Goal: Task Accomplishment & Management: Complete application form

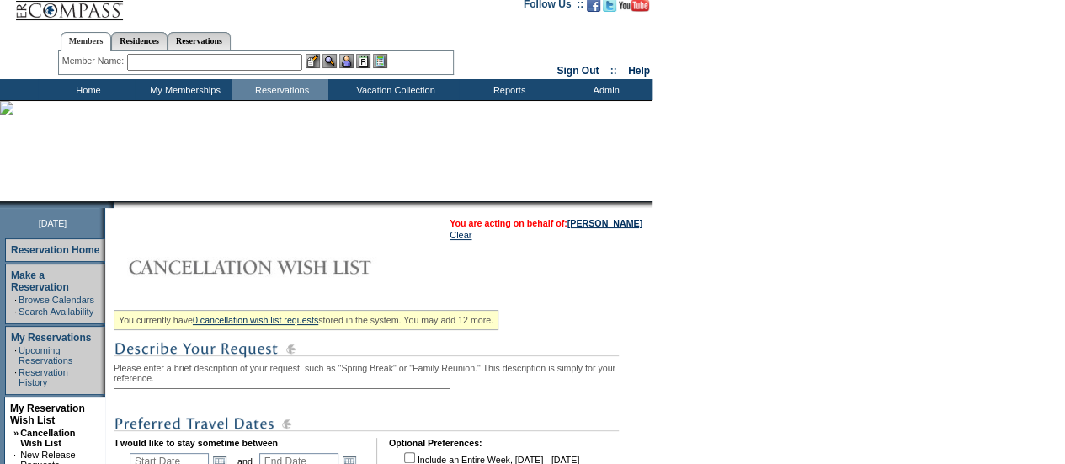
scroll to position [253, 0]
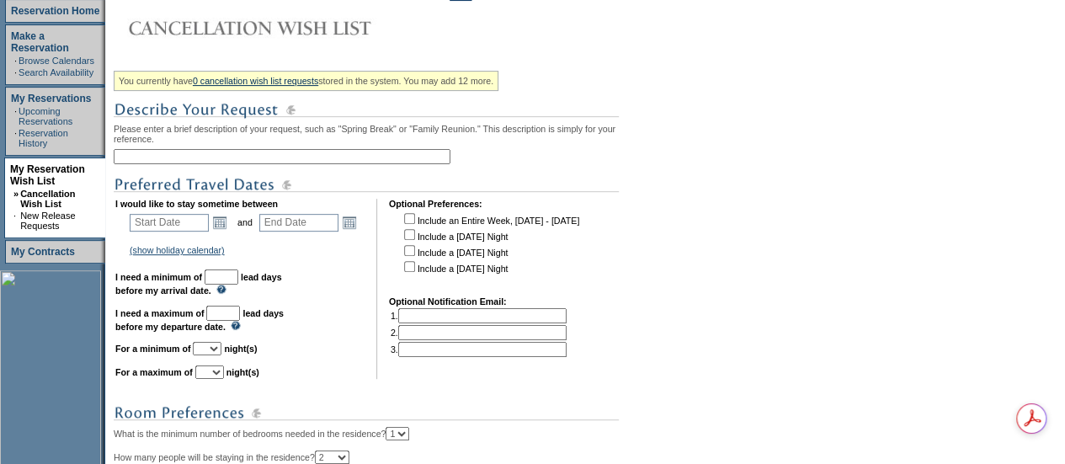
click at [149, 155] on input "text" at bounding box center [282, 156] width 337 height 15
type input "Ski 2026 CO"
click at [222, 226] on link "Open the calendar popup." at bounding box center [219, 222] width 19 height 19
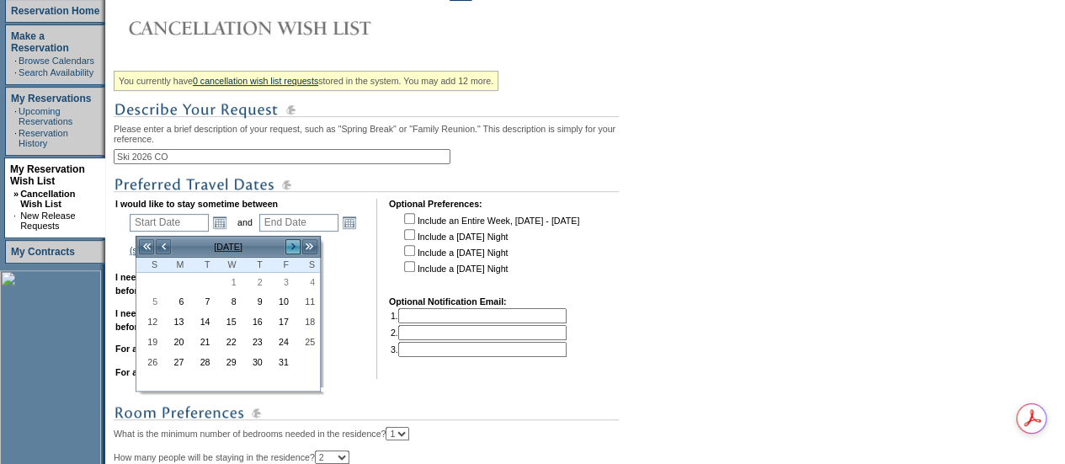
click at [288, 240] on link ">" at bounding box center [293, 246] width 17 height 17
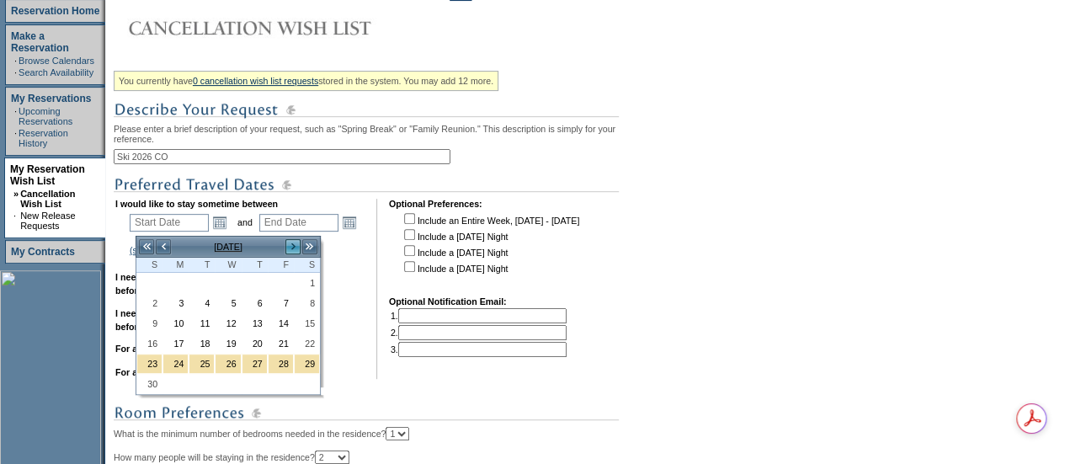
click at [288, 240] on link ">" at bounding box center [293, 246] width 17 height 17
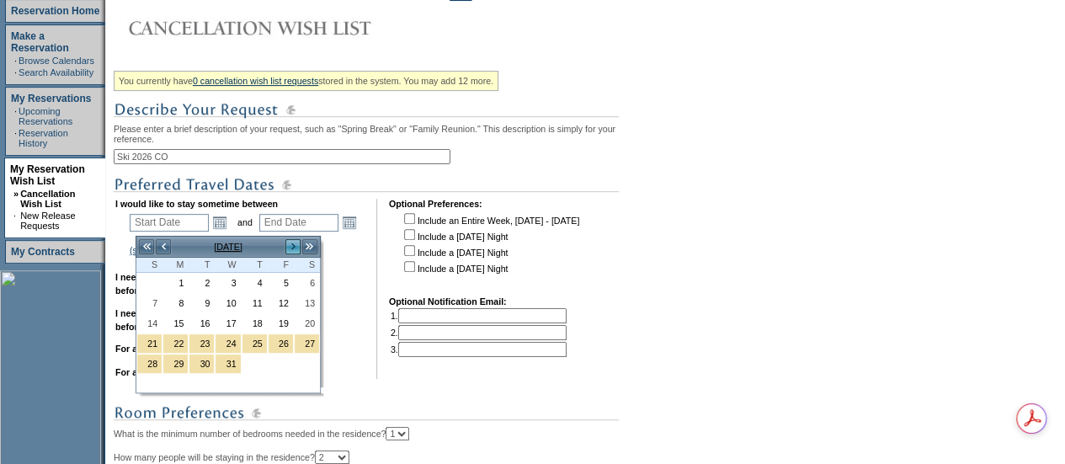
click at [296, 247] on link ">" at bounding box center [293, 246] width 17 height 17
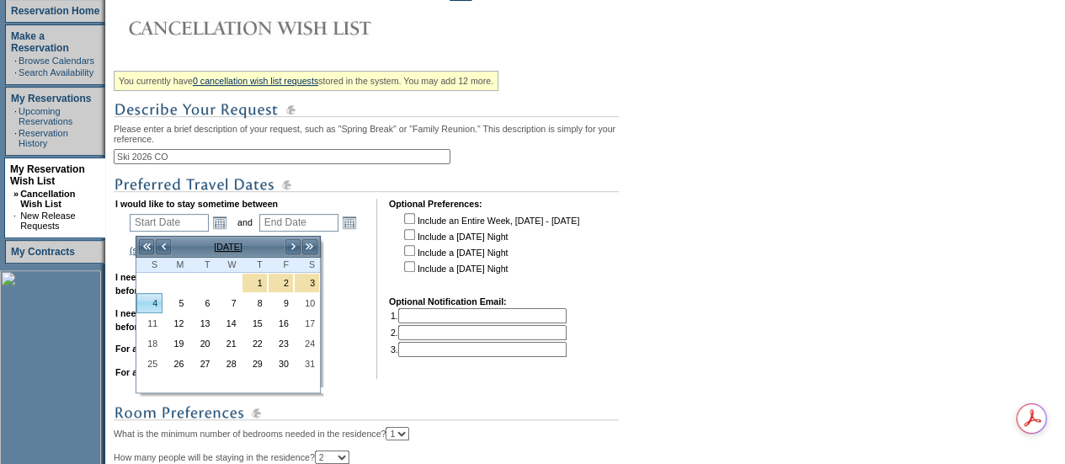
click at [153, 295] on link "4" at bounding box center [149, 303] width 24 height 19
type input "[DATE]"
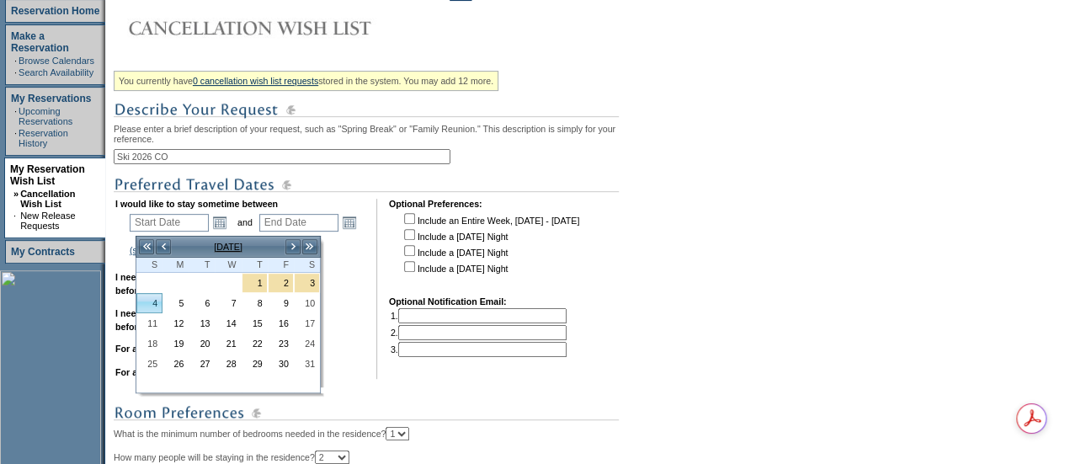
type input "95"
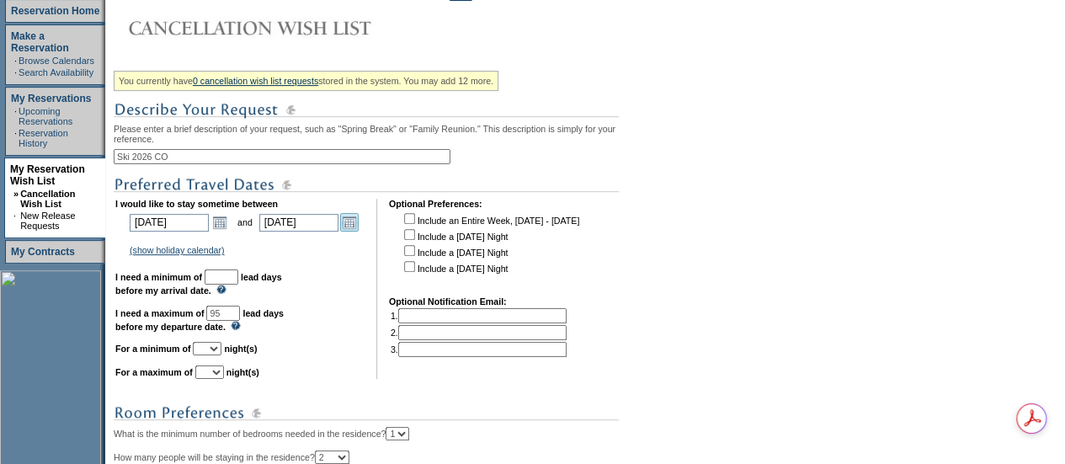
click at [357, 228] on link "Open the calendar popup." at bounding box center [349, 222] width 19 height 19
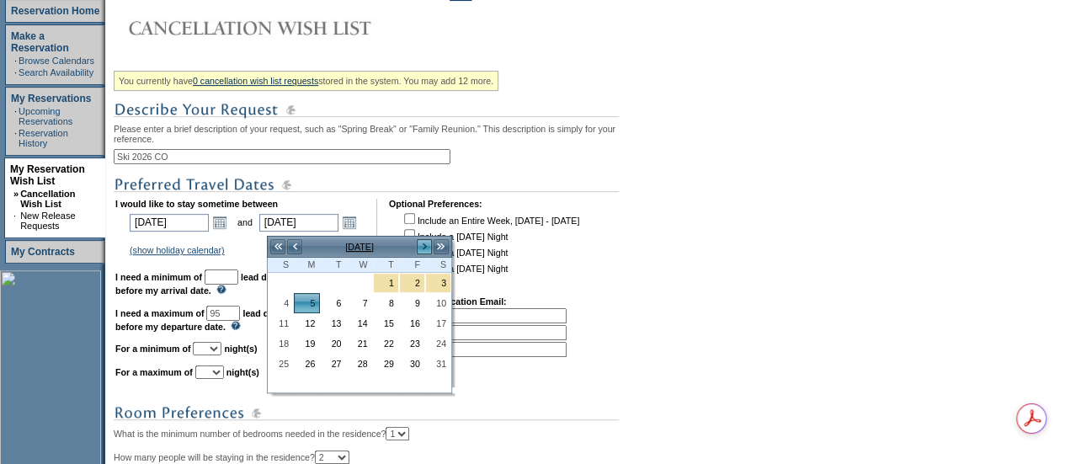
click at [429, 243] on link ">" at bounding box center [424, 246] width 17 height 17
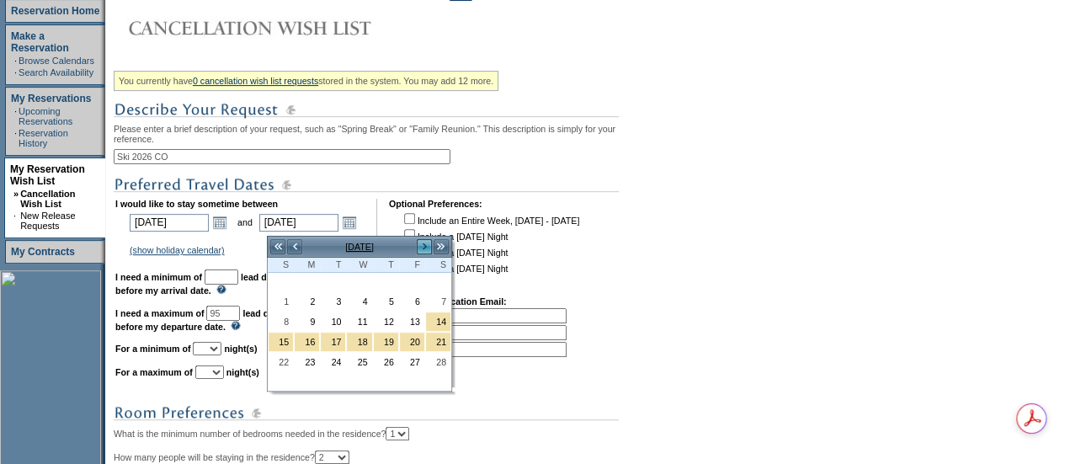
click at [429, 243] on link ">" at bounding box center [424, 246] width 17 height 17
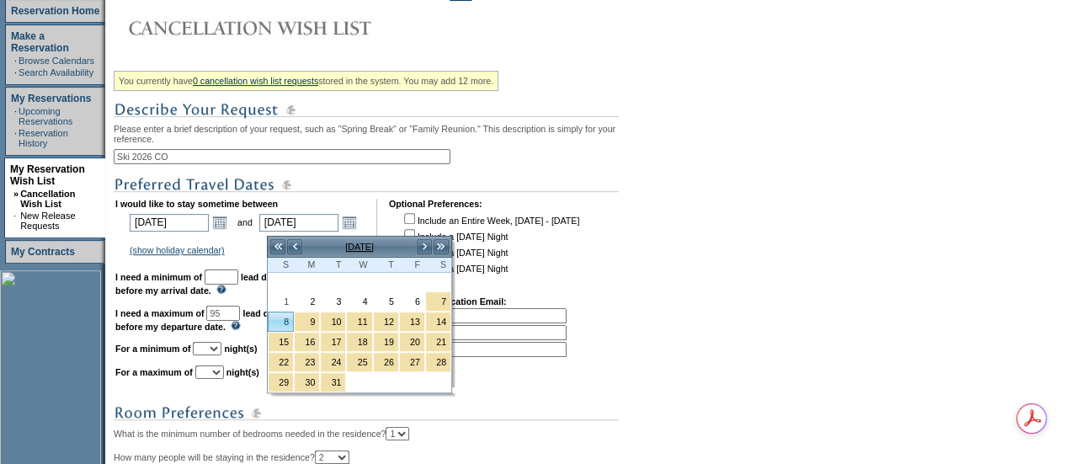
click at [285, 314] on link "8" at bounding box center [281, 321] width 24 height 19
type input "[DATE]"
type input "157"
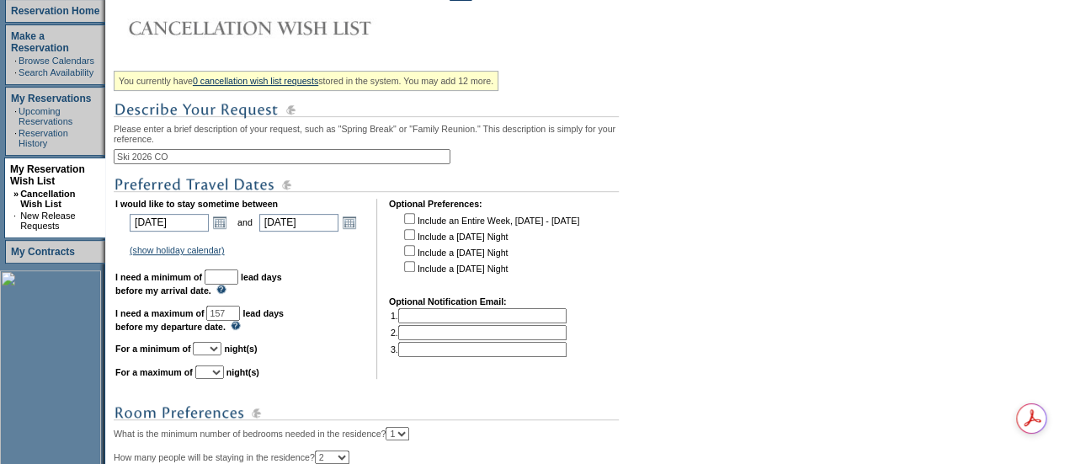
click at [264, 283] on td "I would like to stay sometime between [DATE] [DATE] Open the calendar popup. <<…" at bounding box center [239, 289] width 249 height 180
click at [238, 285] on input "text" at bounding box center [222, 276] width 34 height 15
type input "30"
click at [221, 354] on select "1 2 3 4 5 6 7 8 9 10 11 12 13 14" at bounding box center [207, 348] width 29 height 13
select select "4"
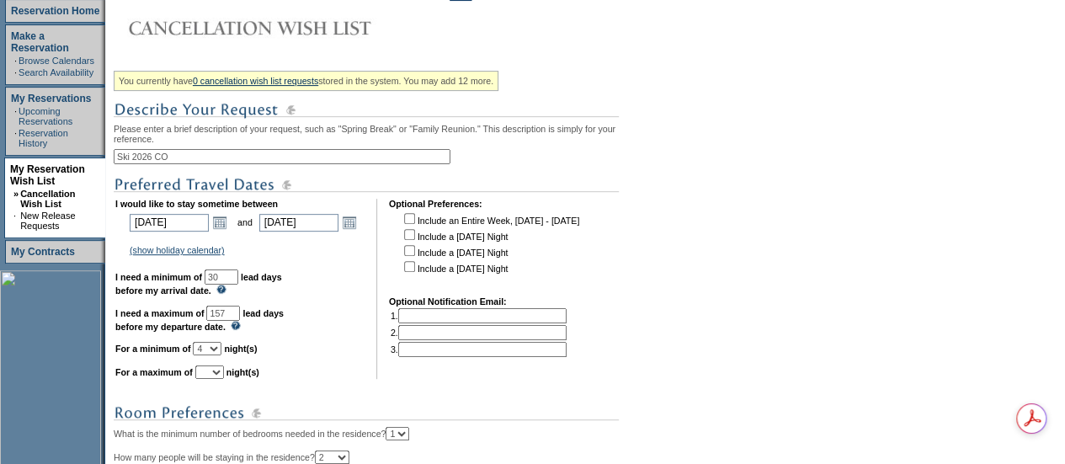
click at [213, 350] on select "1 2 3 4 5 6 7 8 9 10 11 12 13 14" at bounding box center [207, 348] width 29 height 13
click at [221, 379] on select "1 2 3 4 5 6 7 8 9 10 11 12 13 14" at bounding box center [209, 371] width 29 height 13
select select "7"
click at [216, 374] on select "1 2 3 4 5 6 7 8 9 10 11 12 13 14" at bounding box center [209, 371] width 29 height 13
click at [308, 358] on td "I would like to stay sometime between [DATE] [DATE] Open the calendar popup. <<…" at bounding box center [239, 289] width 249 height 180
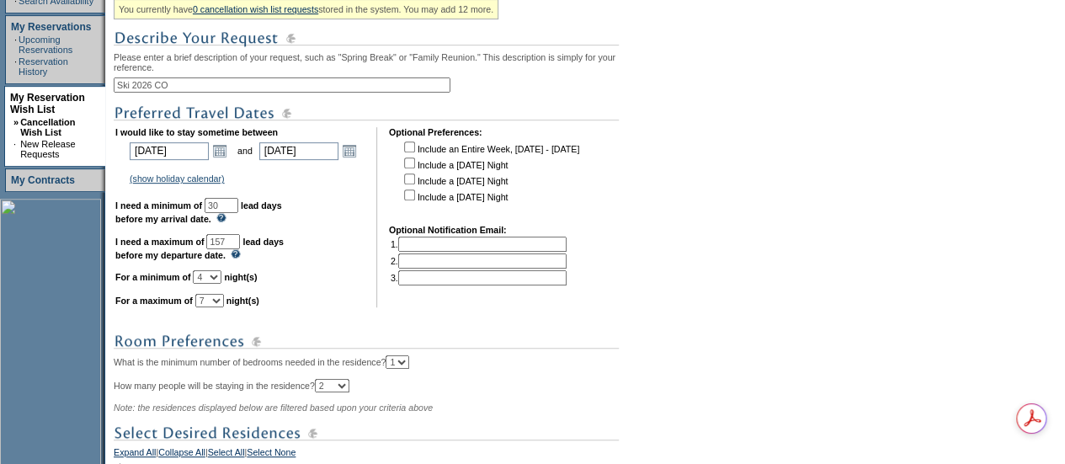
scroll to position [589, 0]
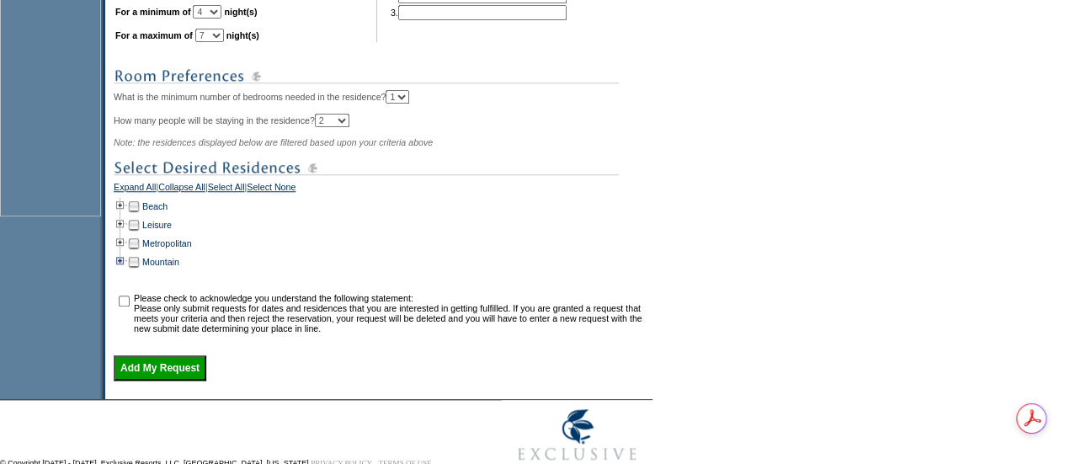
click at [127, 267] on td at bounding box center [120, 262] width 13 height 19
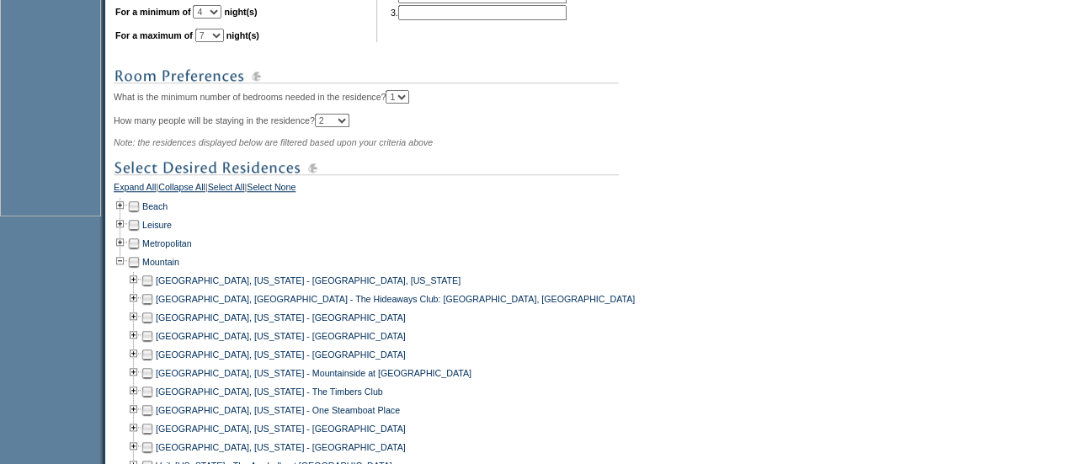
scroll to position [673, 0]
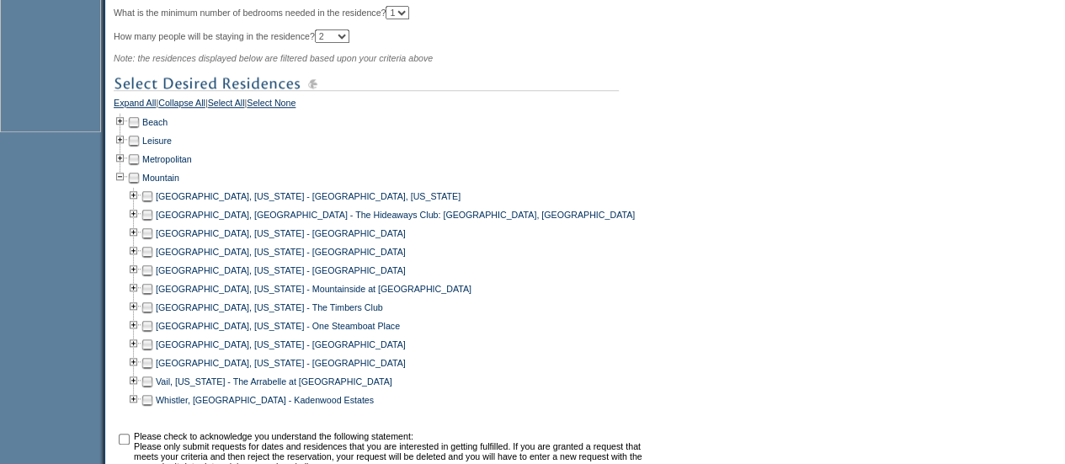
click at [153, 205] on td at bounding box center [147, 196] width 13 height 19
click at [153, 315] on td at bounding box center [147, 307] width 13 height 19
click at [153, 334] on td at bounding box center [147, 326] width 13 height 19
click at [153, 370] on td at bounding box center [147, 363] width 13 height 19
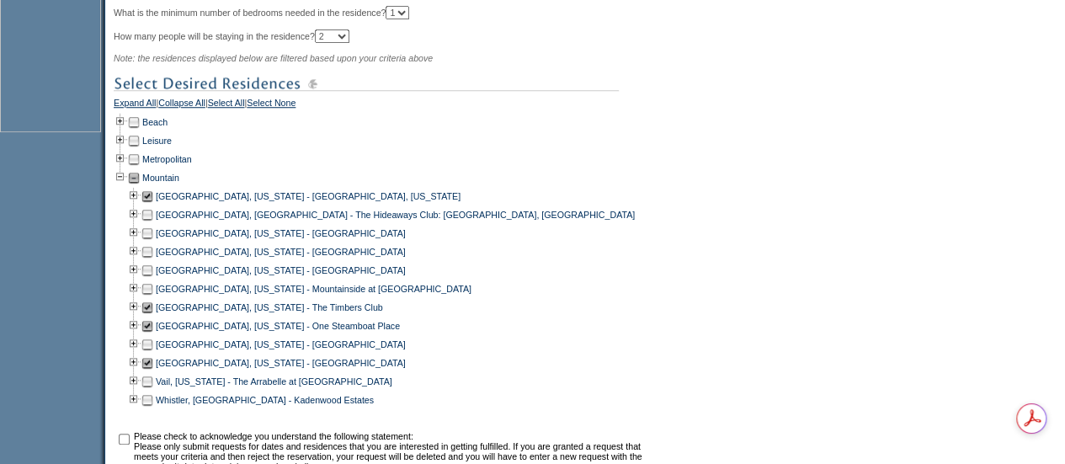
click at [153, 391] on td at bounding box center [147, 381] width 13 height 19
click at [127, 444] on input "checkbox" at bounding box center [124, 439] width 11 height 11
checkbox input "true"
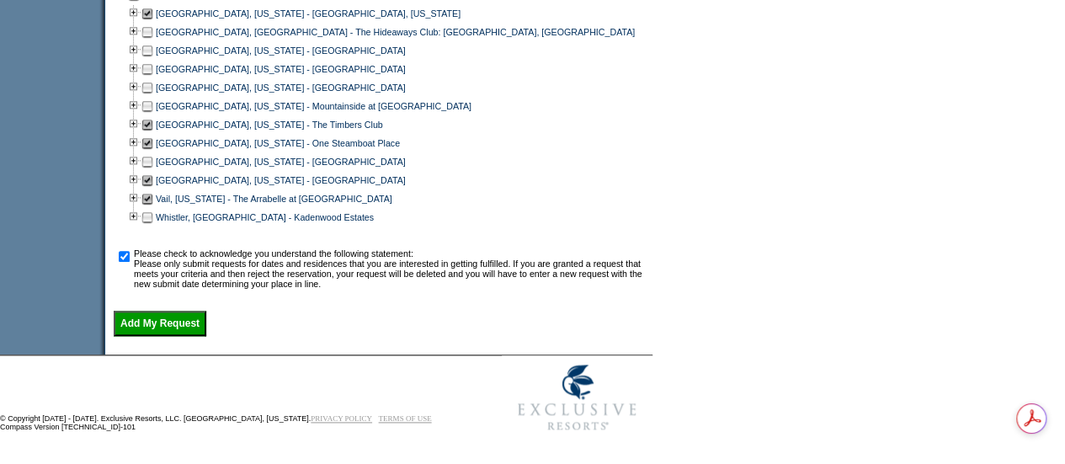
click at [159, 319] on input "Add My Request" at bounding box center [160, 323] width 93 height 25
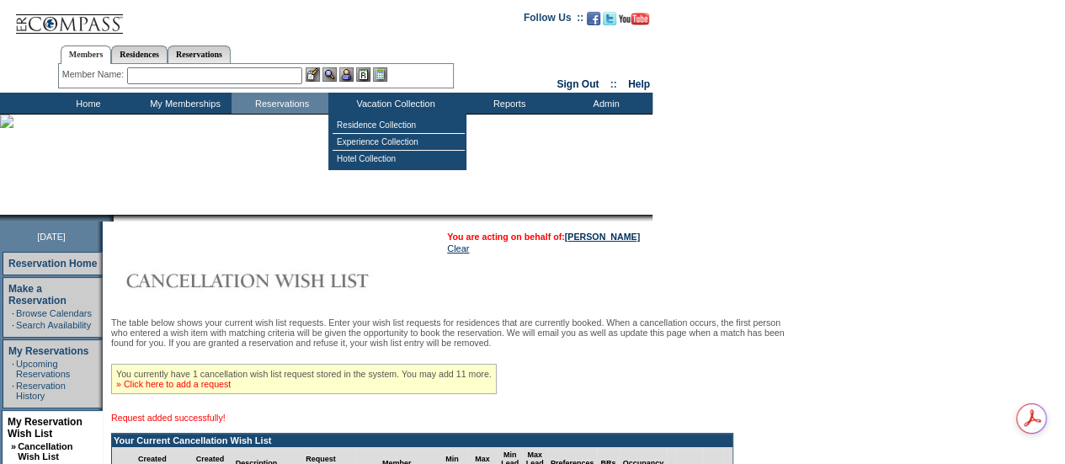
click at [210, 389] on link "» Click here to add a request" at bounding box center [173, 384] width 114 height 10
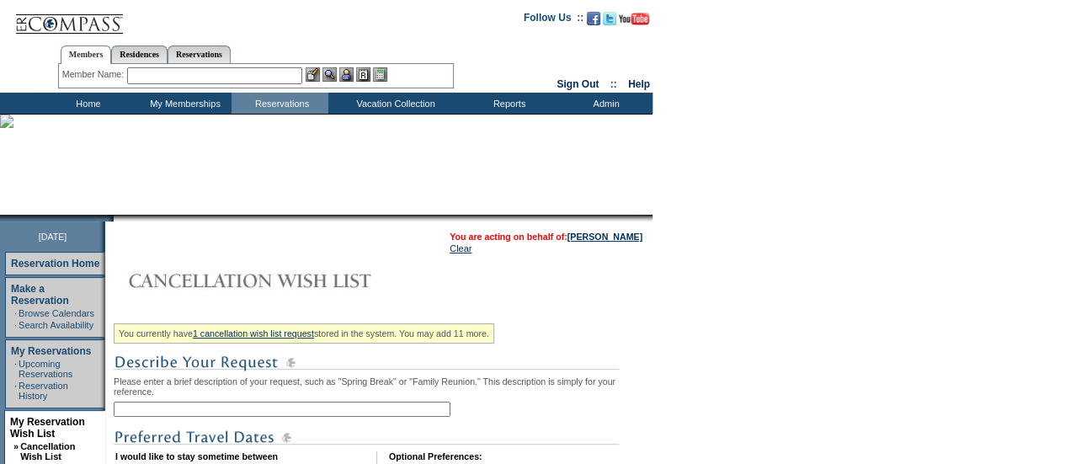
click at [230, 417] on input "text" at bounding box center [282, 409] width 337 height 15
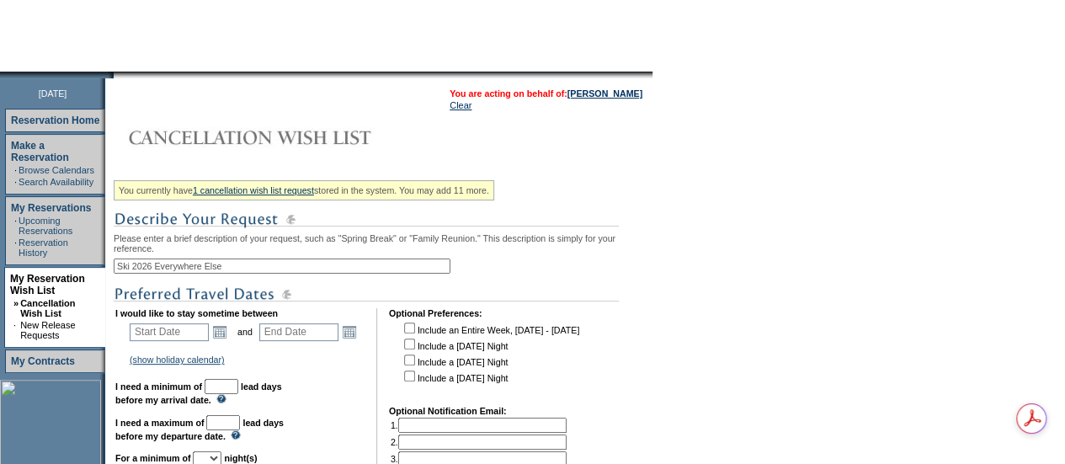
scroll to position [168, 0]
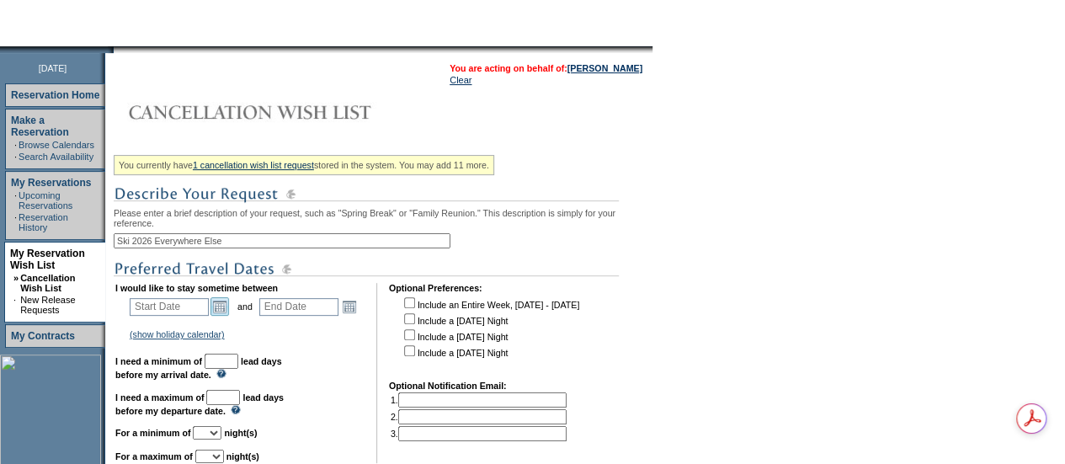
type input "Ski 2026 Everywhere Else"
click at [222, 311] on link "Open the calendar popup." at bounding box center [219, 306] width 19 height 19
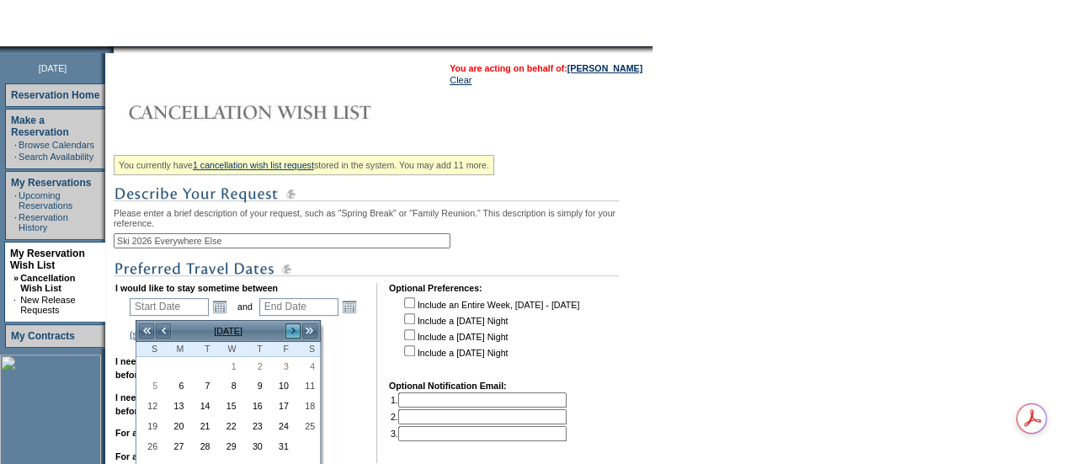
click at [291, 326] on link ">" at bounding box center [293, 330] width 17 height 17
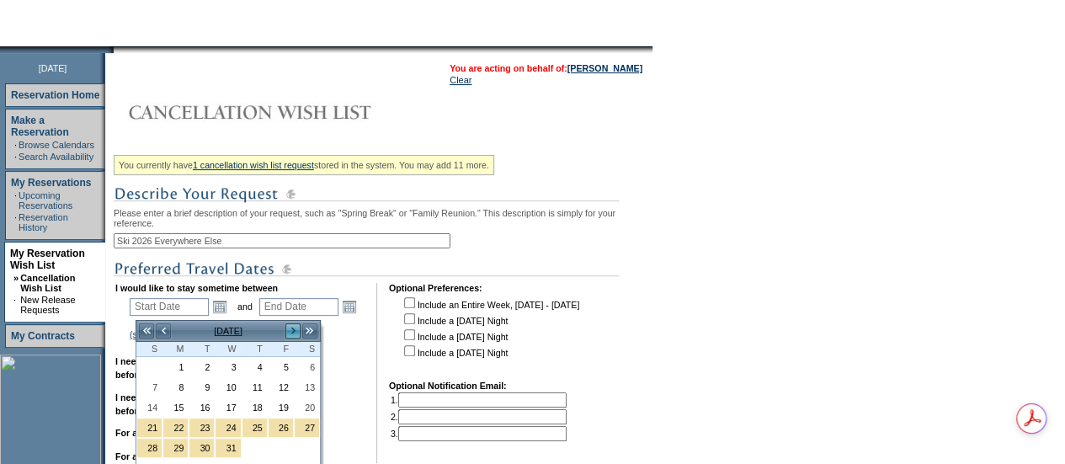
click at [289, 327] on link ">" at bounding box center [293, 330] width 17 height 17
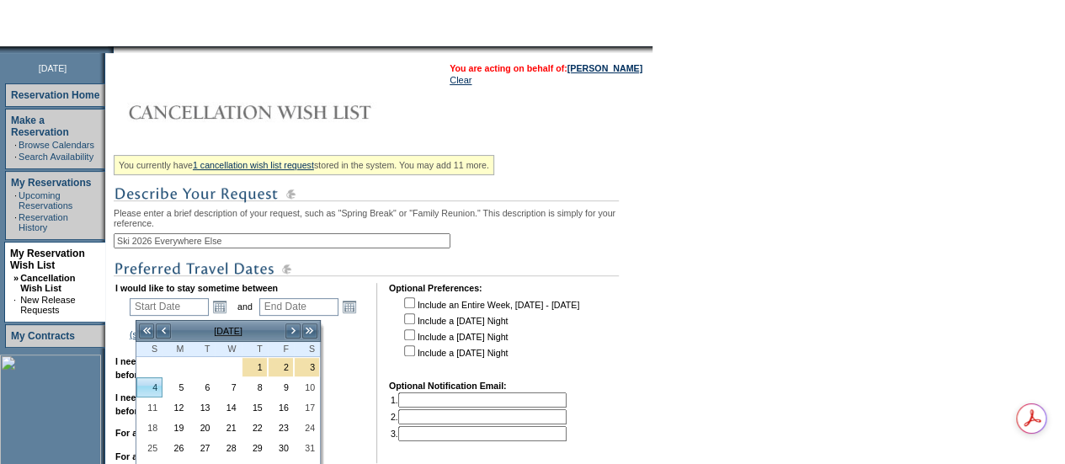
click at [147, 385] on link "4" at bounding box center [149, 387] width 24 height 19
type input "[DATE]"
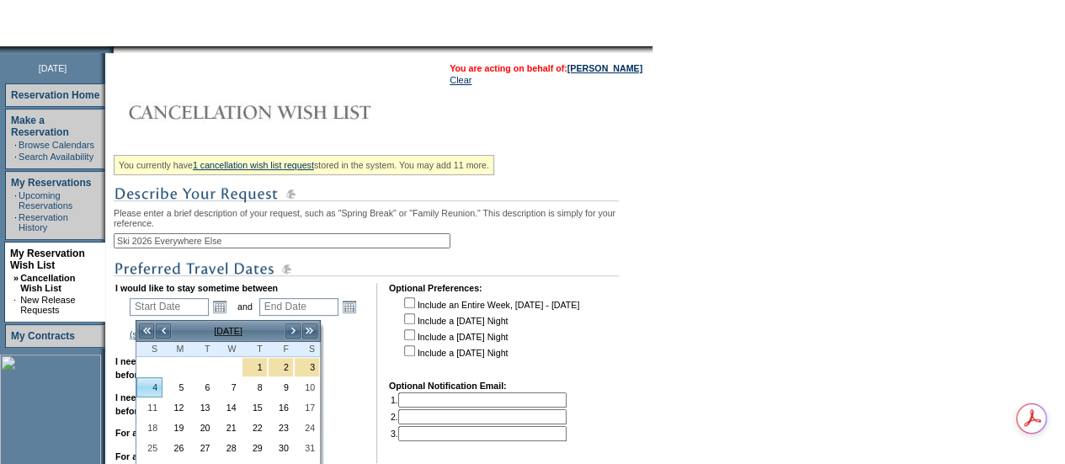
type input "95"
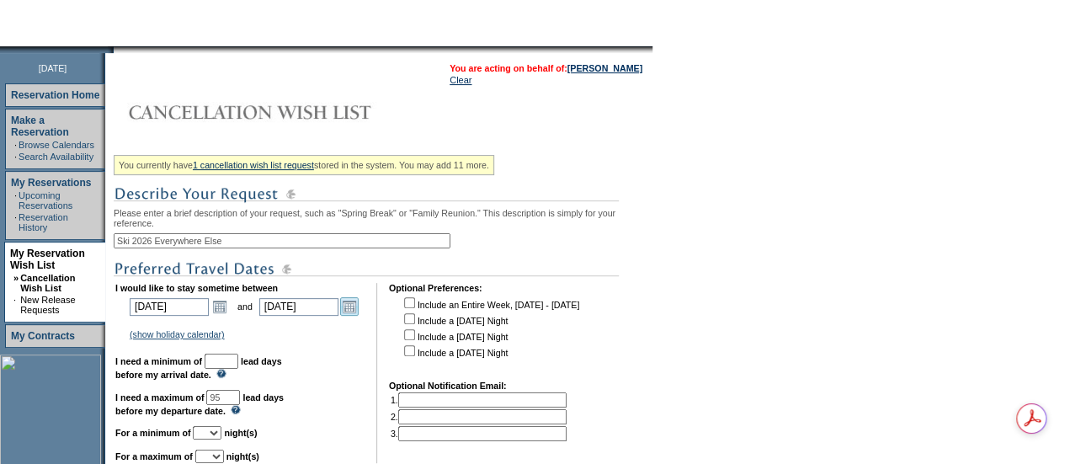
click at [355, 312] on link "Open the calendar popup." at bounding box center [349, 306] width 19 height 19
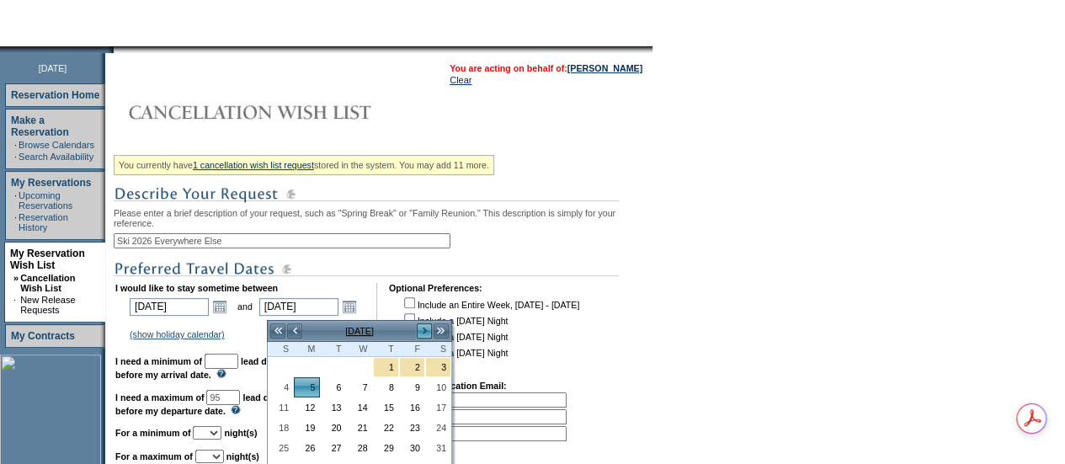
click at [419, 327] on link ">" at bounding box center [424, 330] width 17 height 17
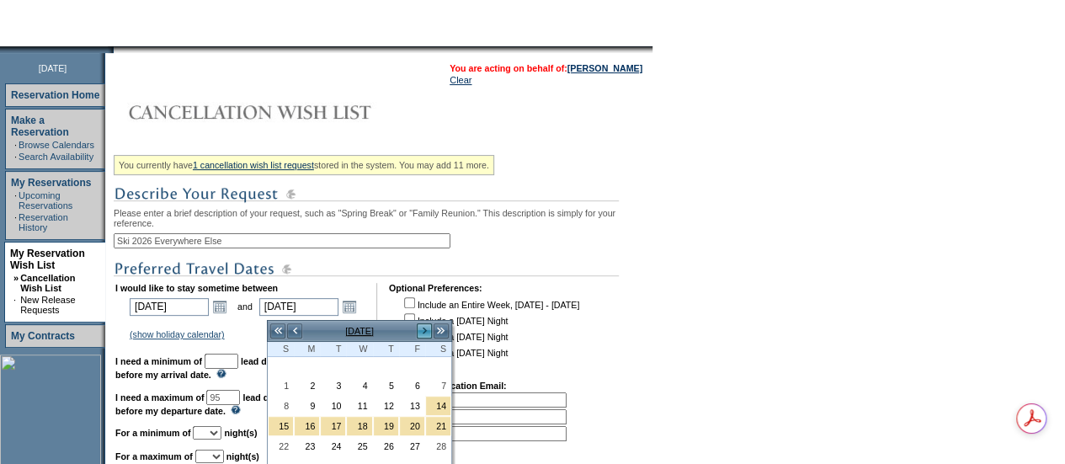
click at [419, 327] on link ">" at bounding box center [424, 330] width 17 height 17
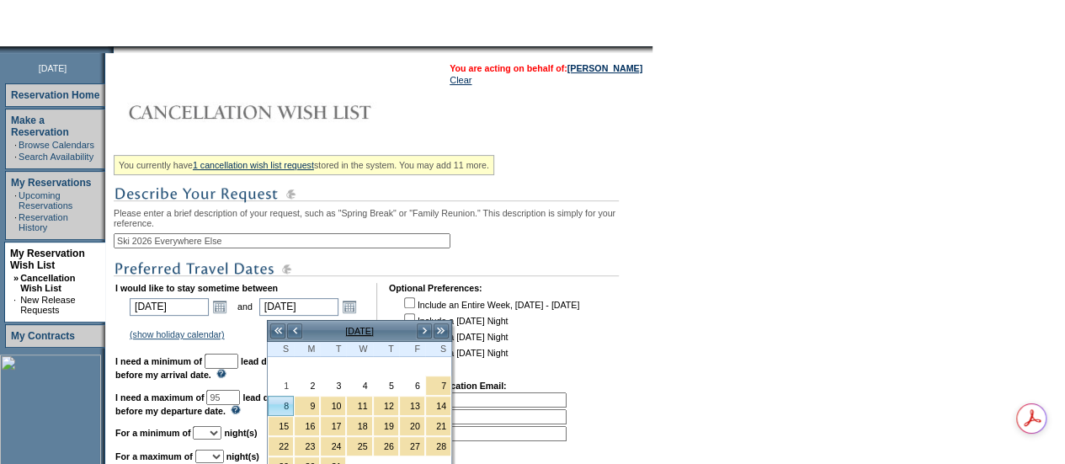
click at [279, 401] on link "8" at bounding box center [281, 405] width 24 height 19
type input "[DATE]"
type input "157"
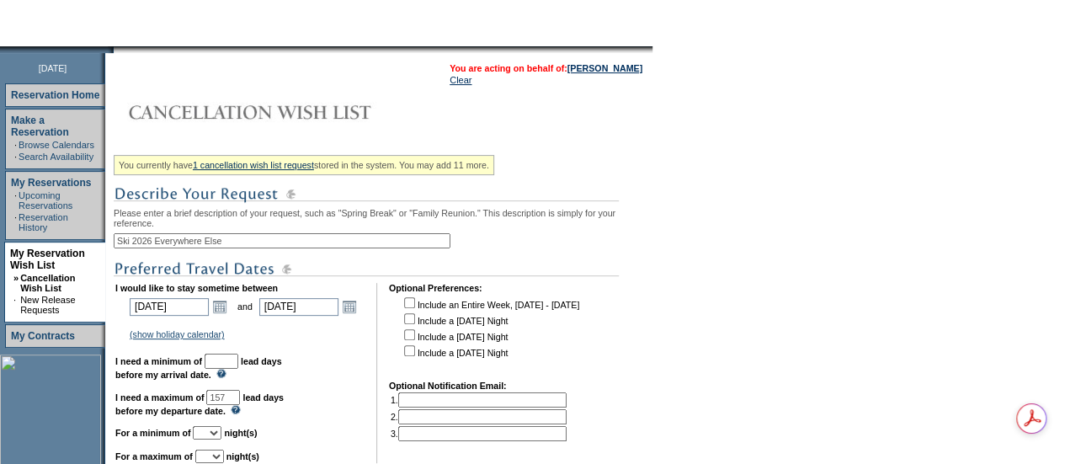
click at [238, 369] on input "text" at bounding box center [222, 361] width 34 height 15
type input "30"
click at [327, 335] on td "(show holiday calendar) 2025 Thanksgiving: November 23, 2025 - November 30, 202…" at bounding box center [245, 334] width 236 height 15
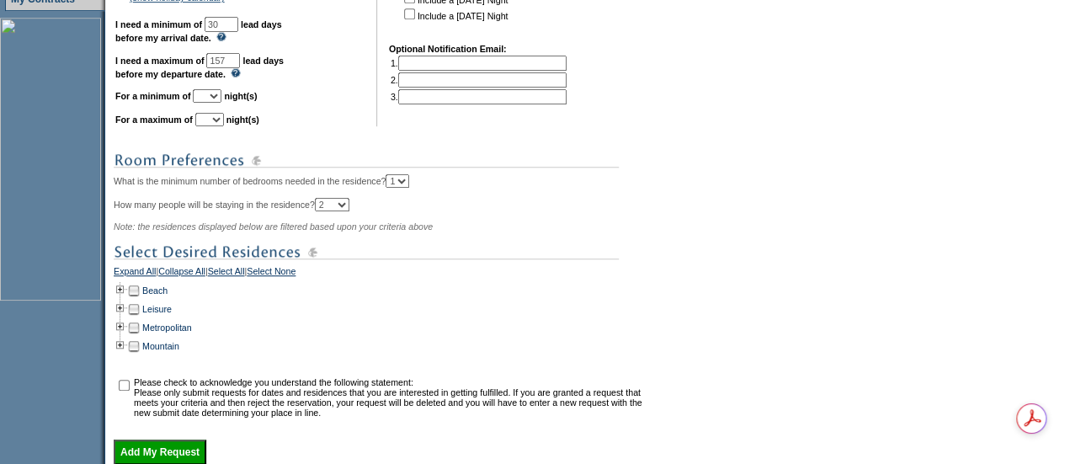
click at [221, 103] on select "1 2 3 4 5 6 7 8 9 10 11 12 13 14" at bounding box center [207, 95] width 29 height 13
select select "4"
click at [213, 98] on select "1 2 3 4 5 6 7 8 9 10 11 12 13 14" at bounding box center [207, 95] width 29 height 13
click at [224, 126] on select "1 2 3 4 5 6 7 8 9 10 11 12 13 14" at bounding box center [209, 119] width 29 height 13
select select "7"
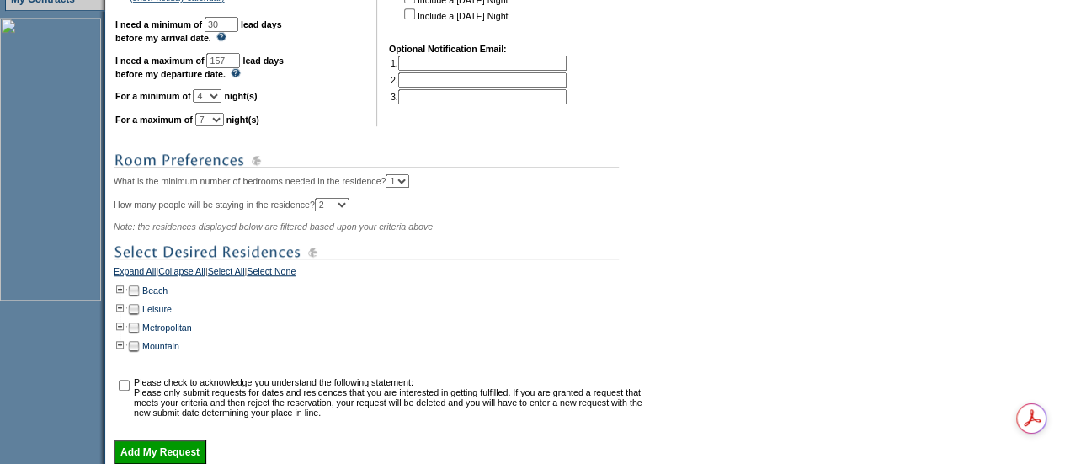
click at [216, 121] on select "1 2 3 4 5 6 7 8 9 10 11 12 13 14" at bounding box center [209, 119] width 29 height 13
click at [127, 355] on td at bounding box center [120, 346] width 13 height 19
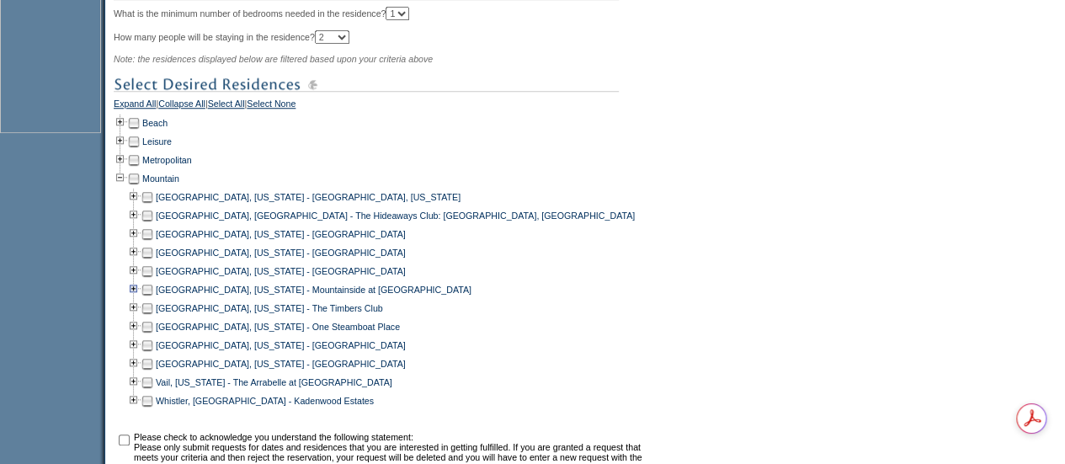
scroll to position [673, 0]
click at [154, 242] on td at bounding box center [147, 233] width 13 height 19
click at [154, 257] on td at bounding box center [147, 251] width 13 height 19
click at [154, 298] on td at bounding box center [147, 288] width 13 height 19
click at [153, 354] on td at bounding box center [147, 344] width 13 height 19
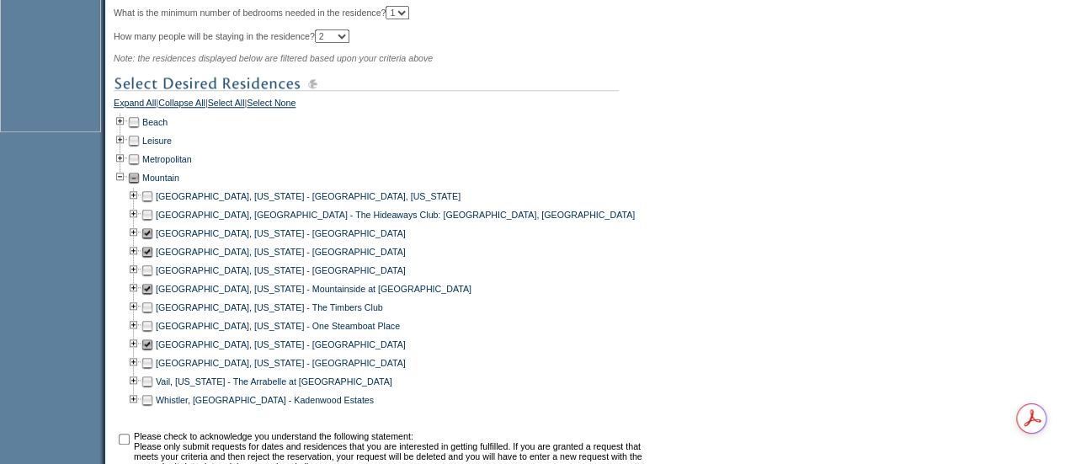
click at [153, 409] on td at bounding box center [147, 400] width 13 height 19
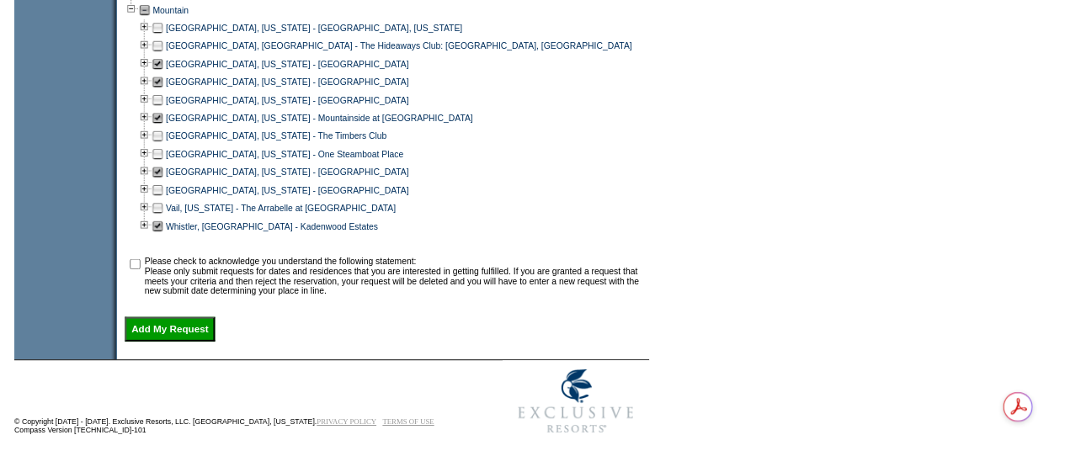
scroll to position [842, 0]
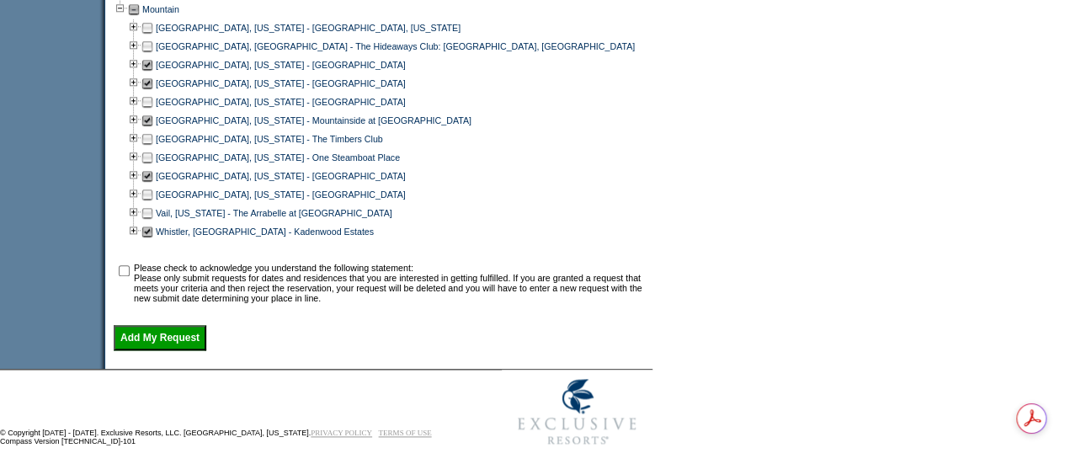
click at [127, 276] on input "checkbox" at bounding box center [124, 270] width 11 height 11
checkbox input "true"
click at [149, 350] on input "Add My Request" at bounding box center [160, 337] width 93 height 25
